Goal: Find contact information: Obtain details needed to contact an individual or organization

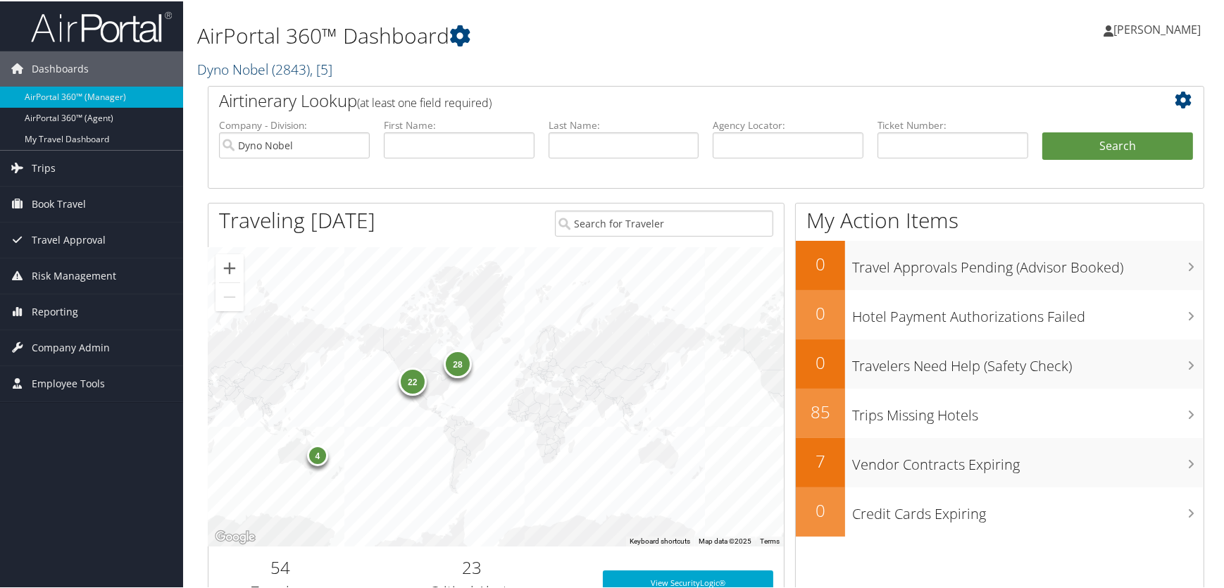
click at [263, 70] on link "Dyno Nobel ( 2843 ) , [ 5 ]" at bounding box center [264, 67] width 135 height 19
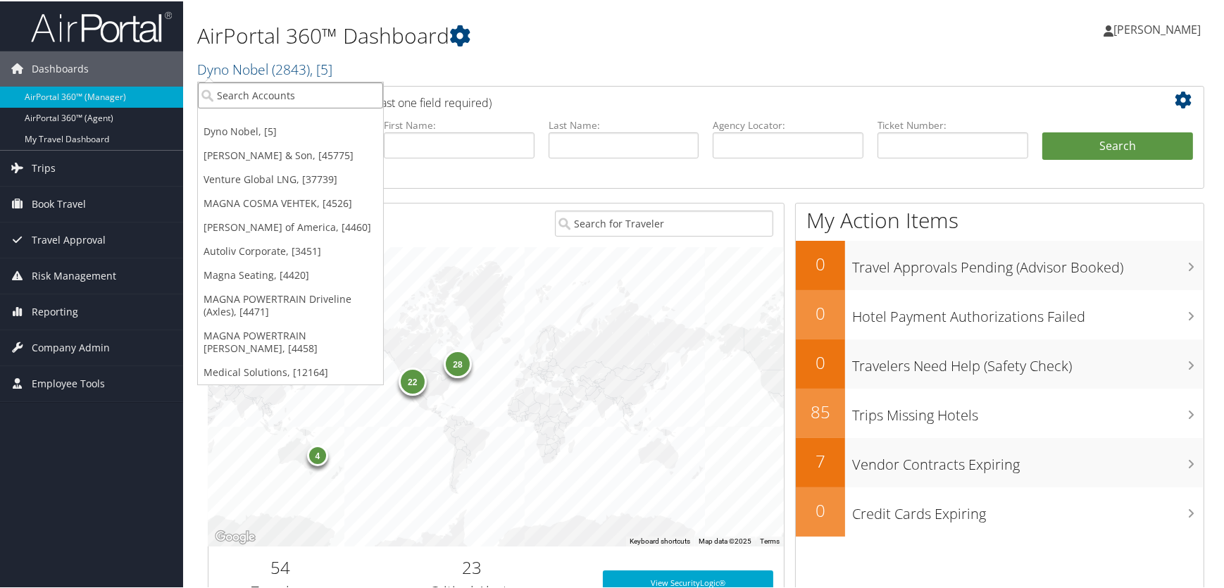
click at [264, 94] on input "search" at bounding box center [290, 94] width 185 height 26
type input "envest"
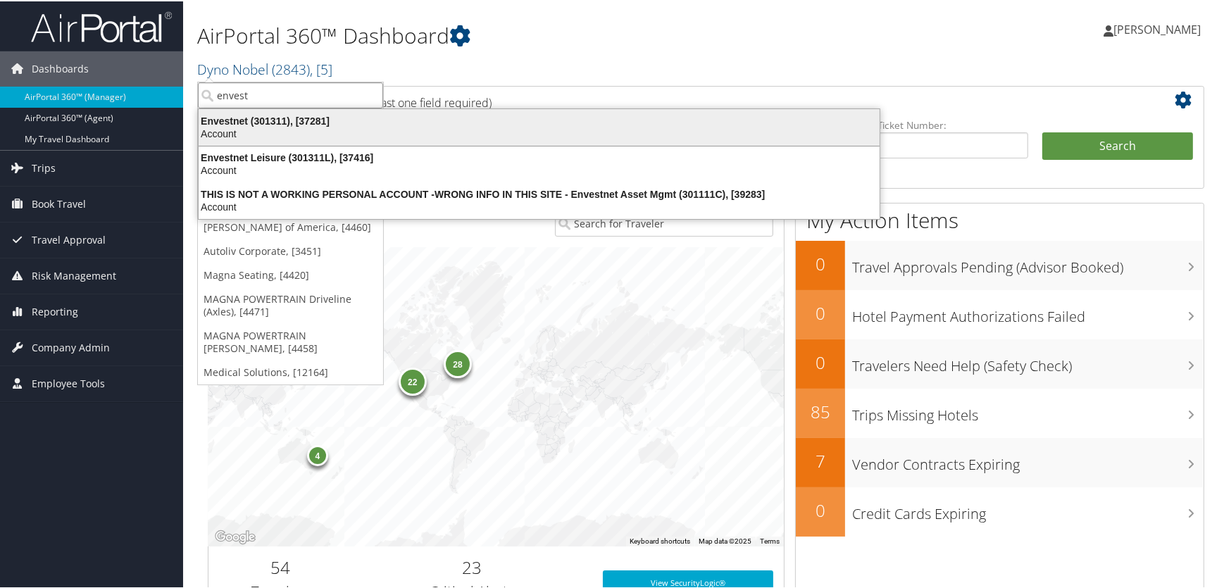
click at [240, 120] on div "Envestnet (301311), [37281]" at bounding box center [539, 119] width 698 height 13
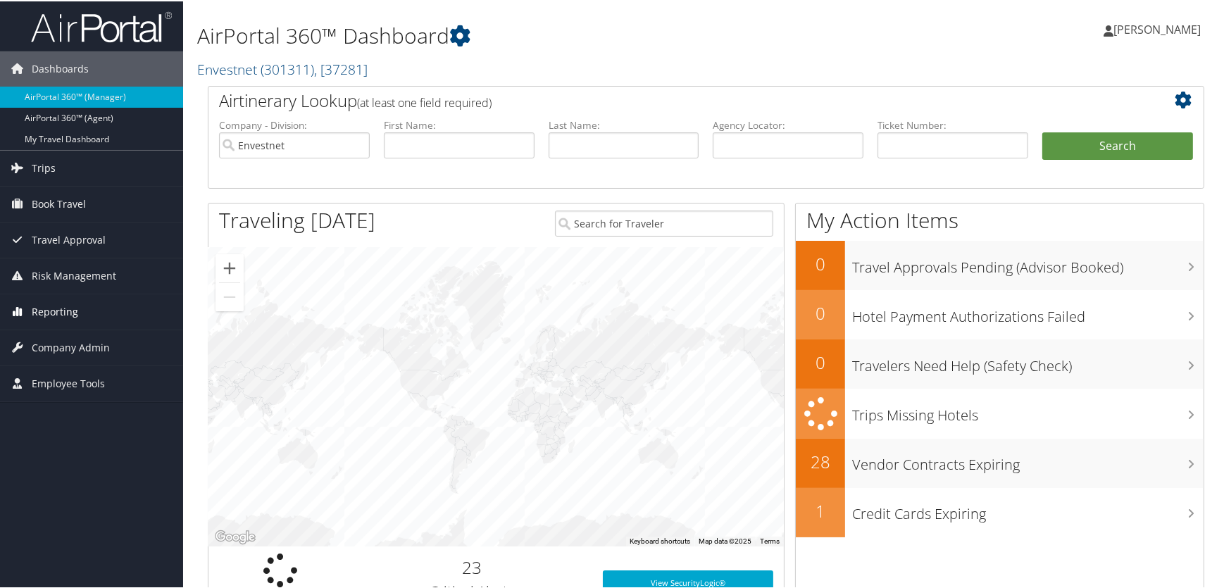
click at [53, 310] on span "Reporting" at bounding box center [55, 310] width 46 height 35
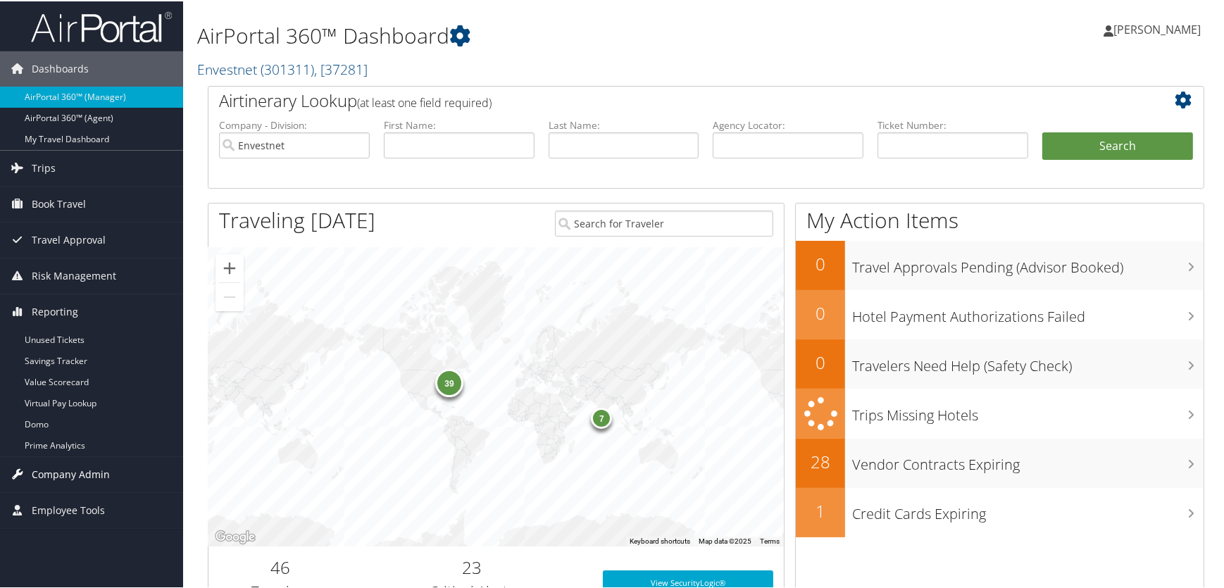
click at [40, 472] on span "Company Admin" at bounding box center [71, 473] width 78 height 35
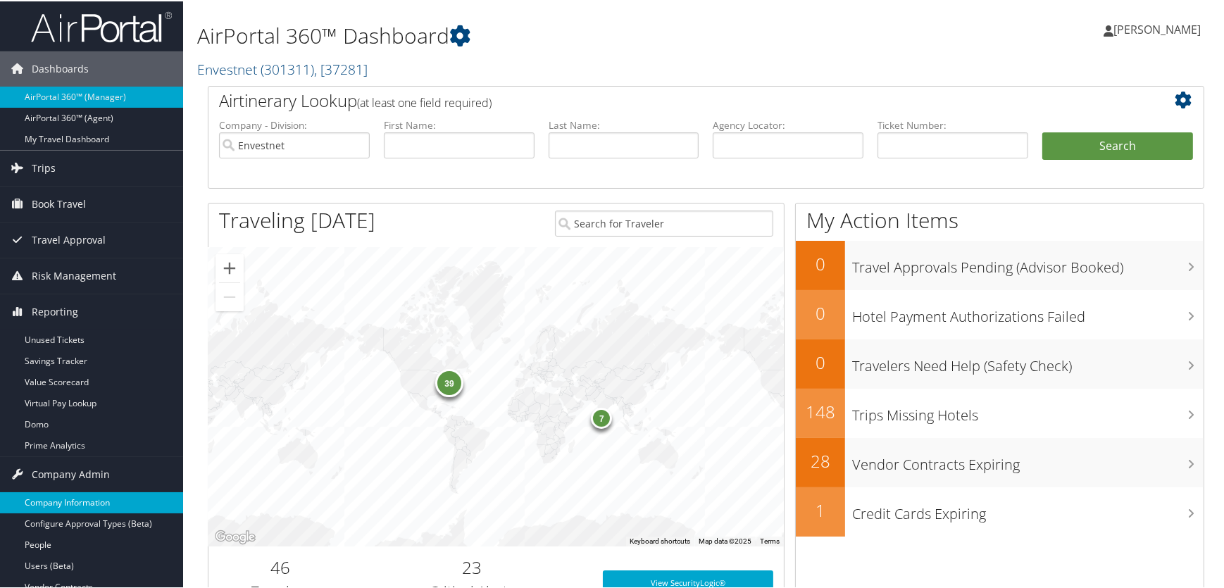
click at [57, 500] on link "Company Information" at bounding box center [91, 501] width 183 height 21
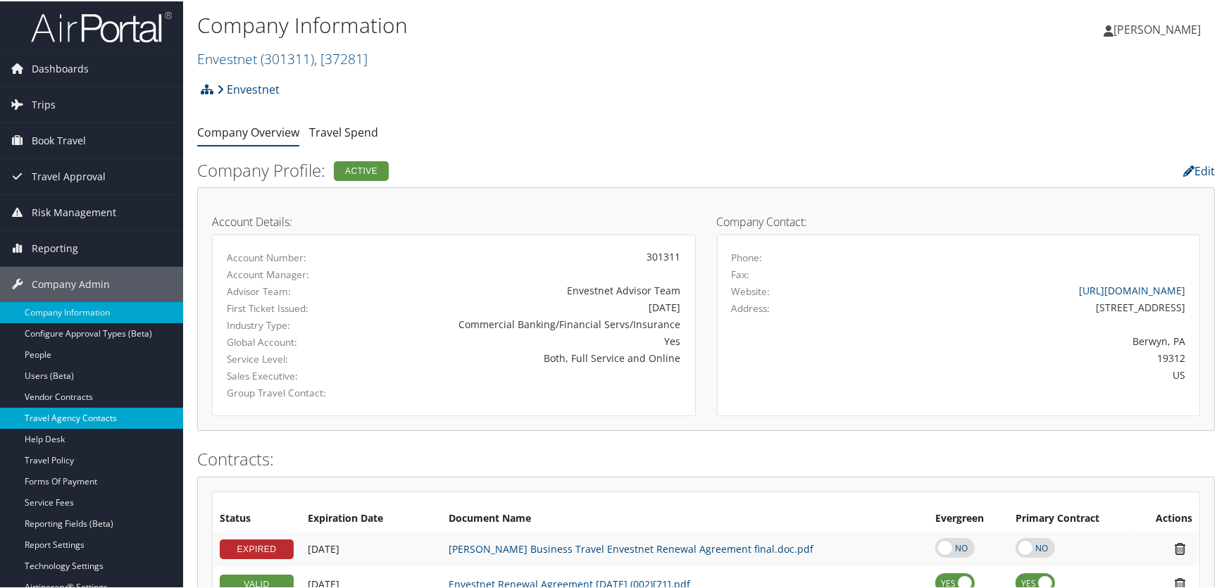
click at [58, 418] on link "Travel Agency Contacts" at bounding box center [91, 416] width 183 height 21
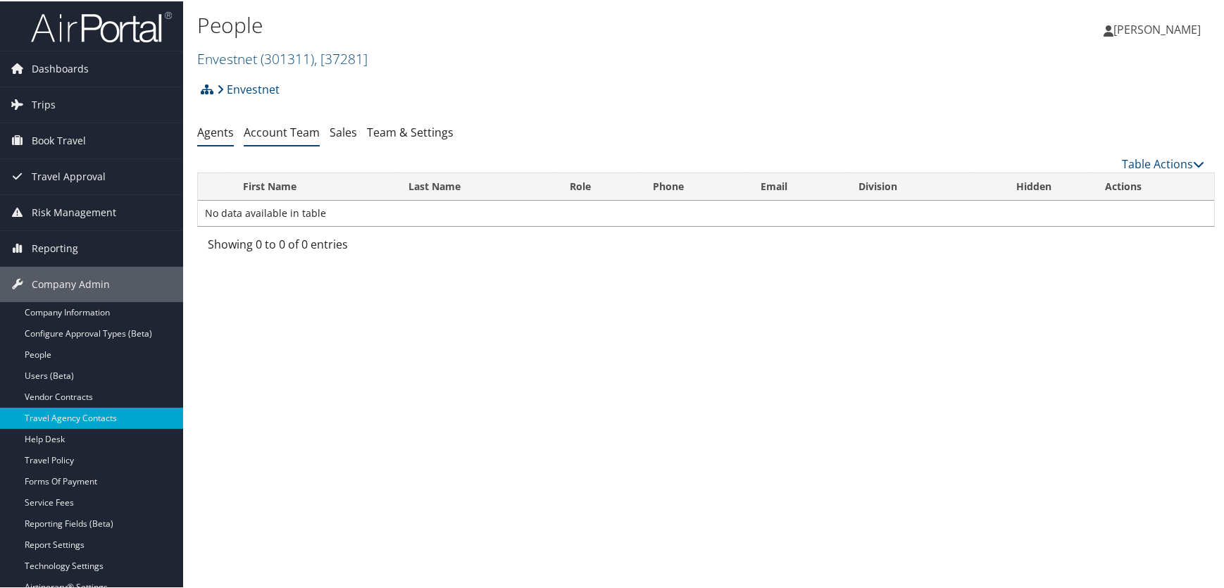
click at [277, 138] on link "Account Team" at bounding box center [282, 130] width 76 height 15
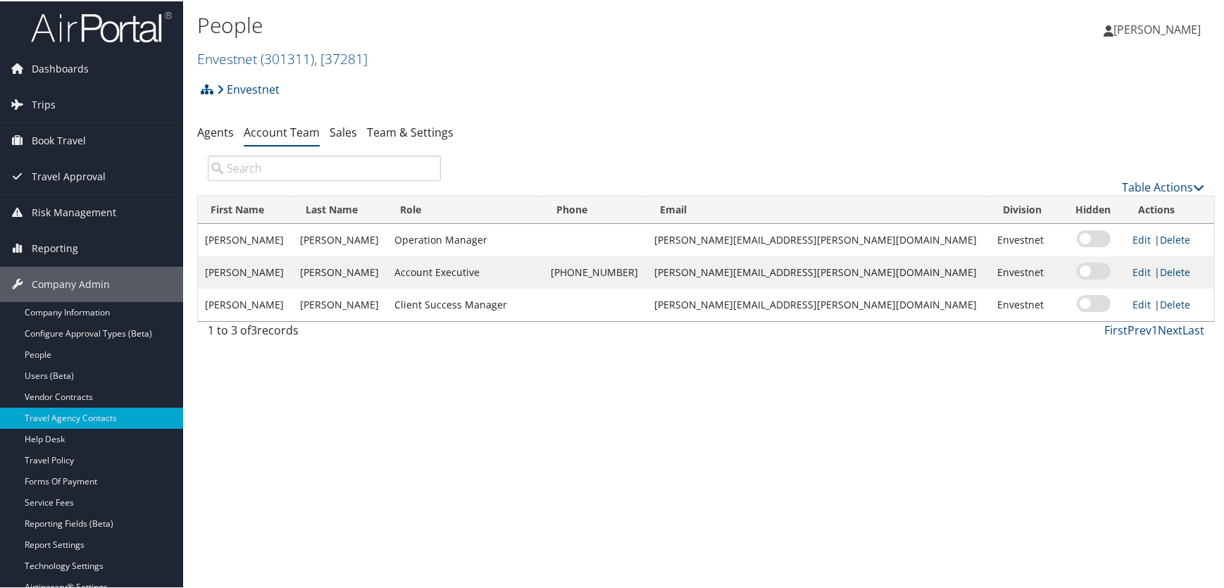
click at [516, 107] on div "Envestnet Account Structure Envestnet (301311) ACTIVE Create Child × Create Cli…" at bounding box center [706, 93] width 1018 height 38
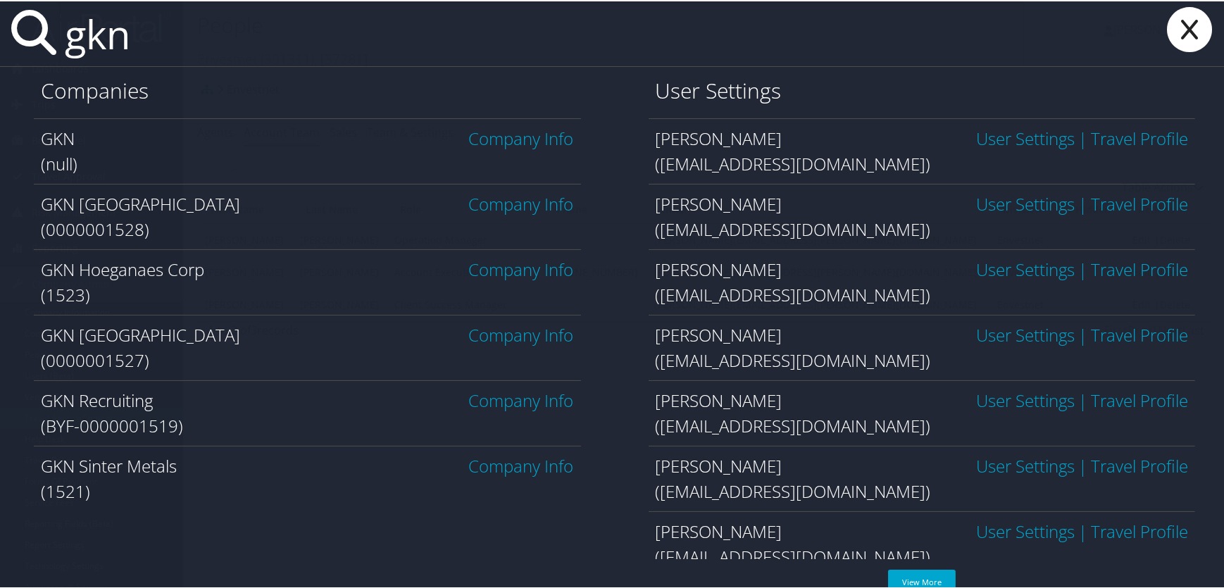
type input "gkn"
